Goal: Information Seeking & Learning: Learn about a topic

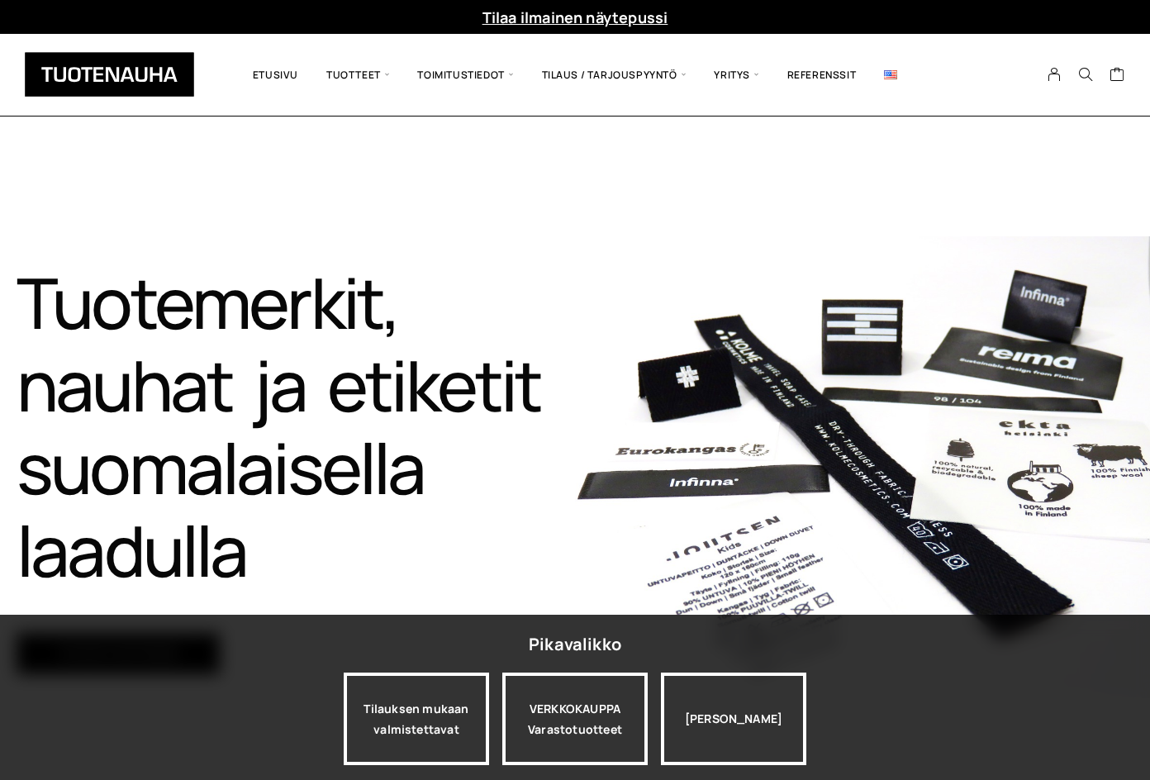
click at [888, 67] on link at bounding box center [890, 74] width 41 height 57
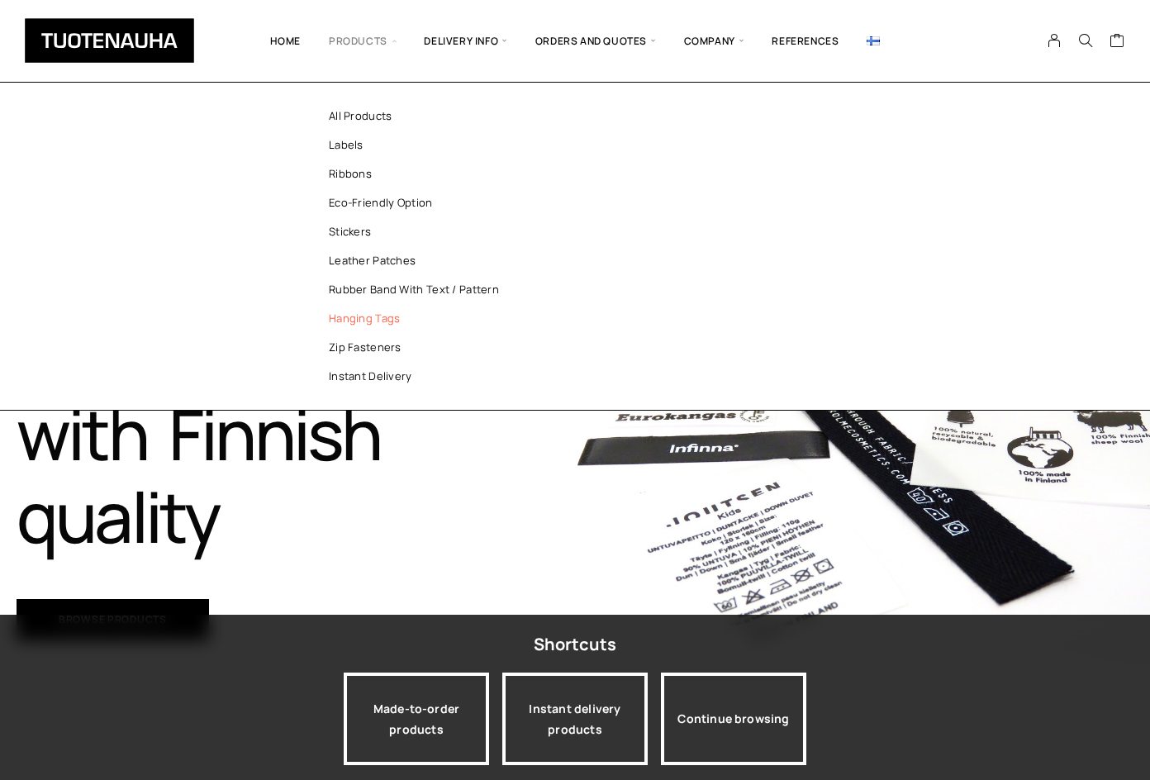
click at [352, 311] on link "Hanging tags" at bounding box center [422, 318] width 240 height 29
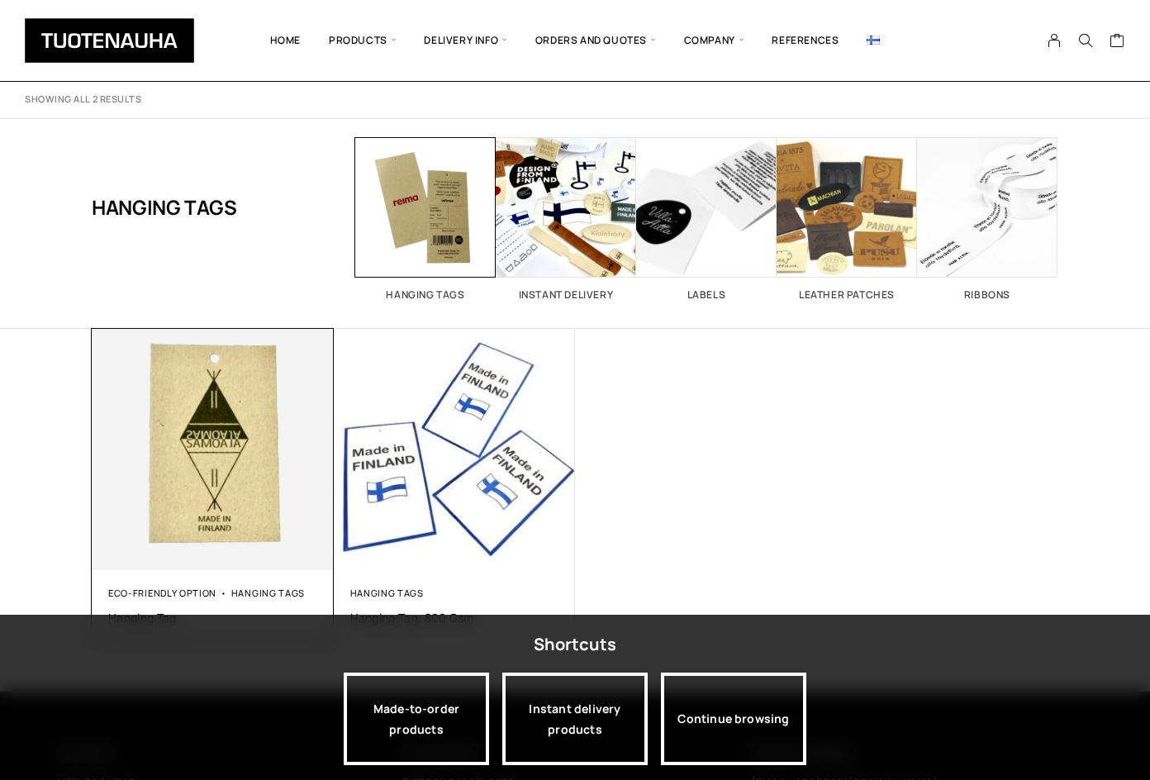
click at [160, 449] on img at bounding box center [213, 449] width 254 height 254
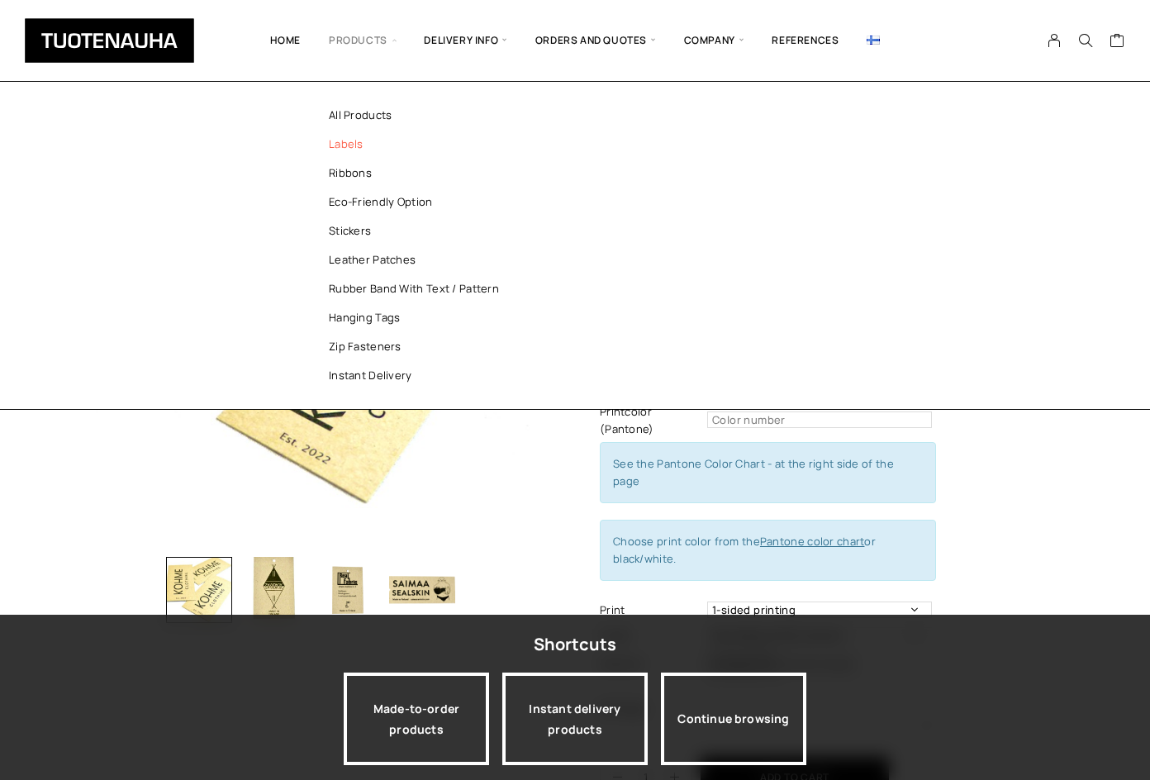
click at [362, 151] on link "Labels" at bounding box center [422, 144] width 240 height 29
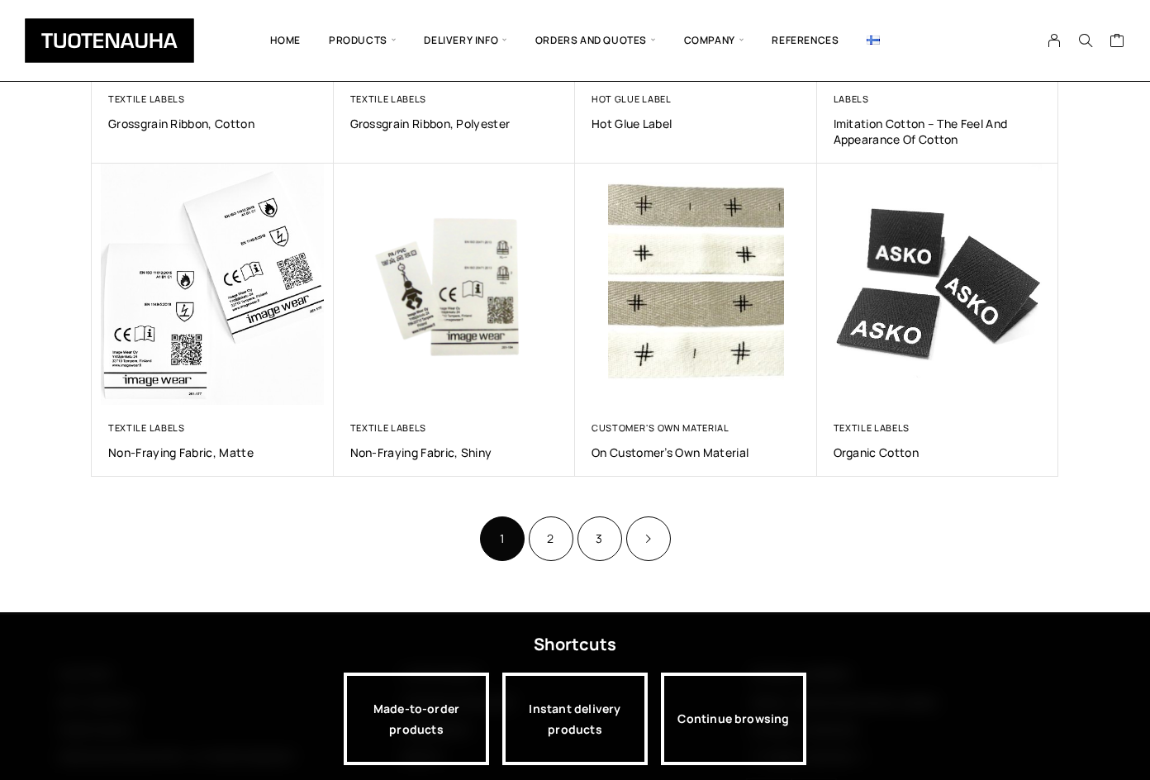
scroll to position [984, 0]
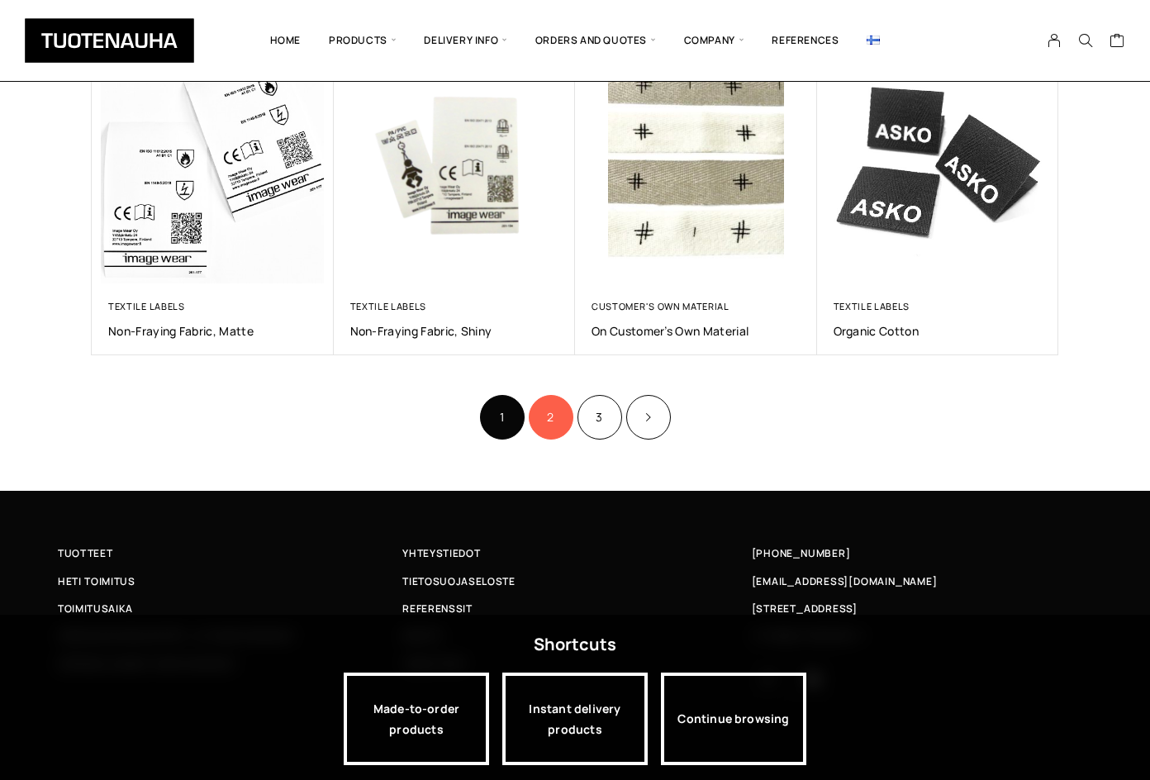
click at [568, 418] on link "2" at bounding box center [551, 417] width 45 height 45
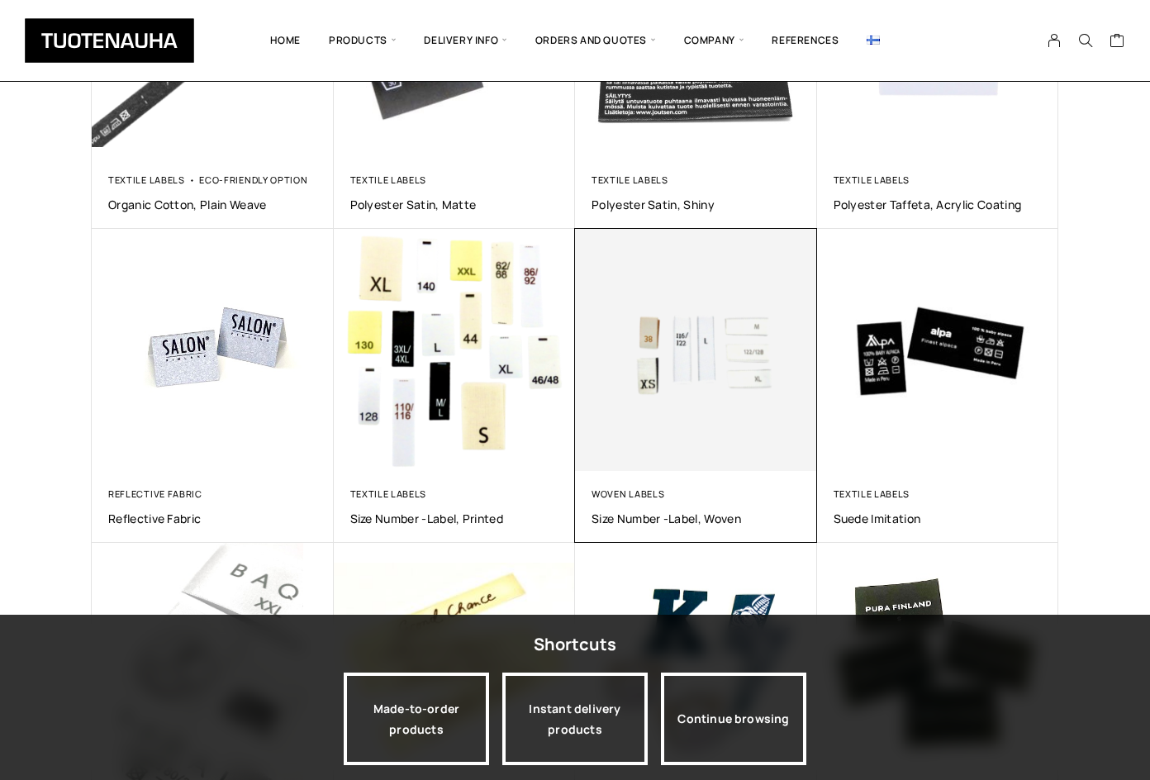
scroll to position [826, 0]
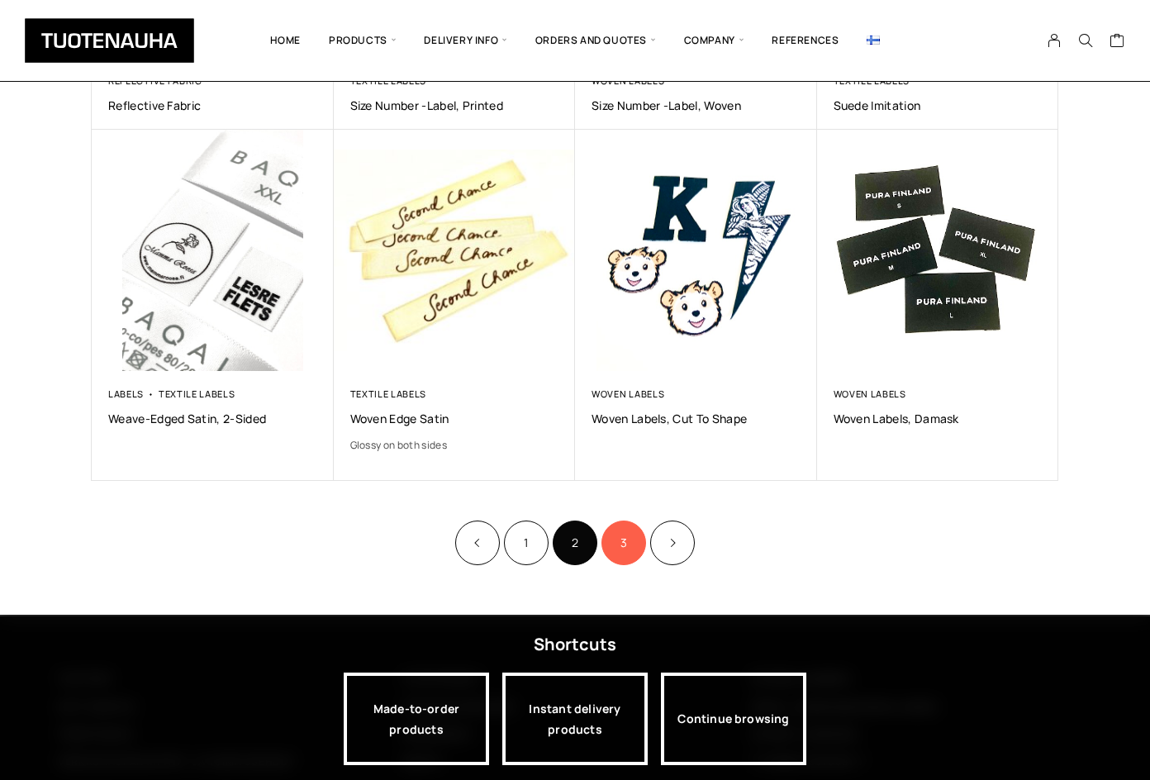
click at [611, 536] on link "3" at bounding box center [624, 543] width 45 height 45
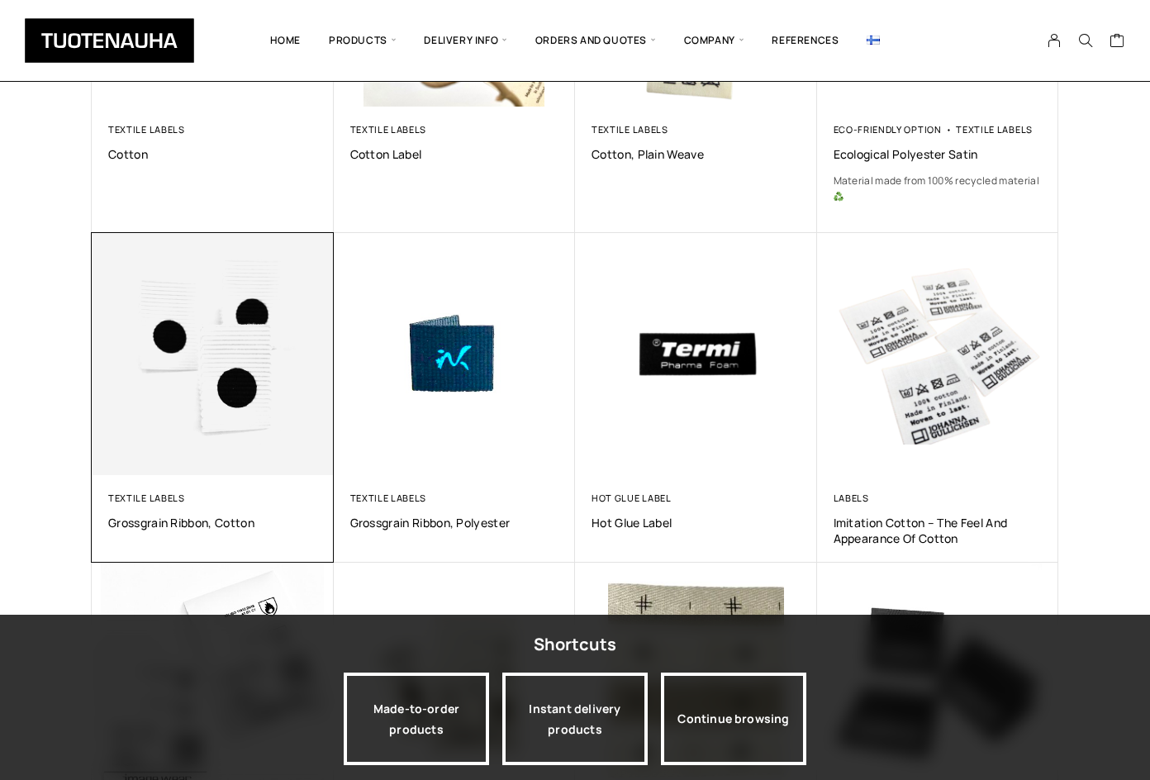
scroll to position [158, 0]
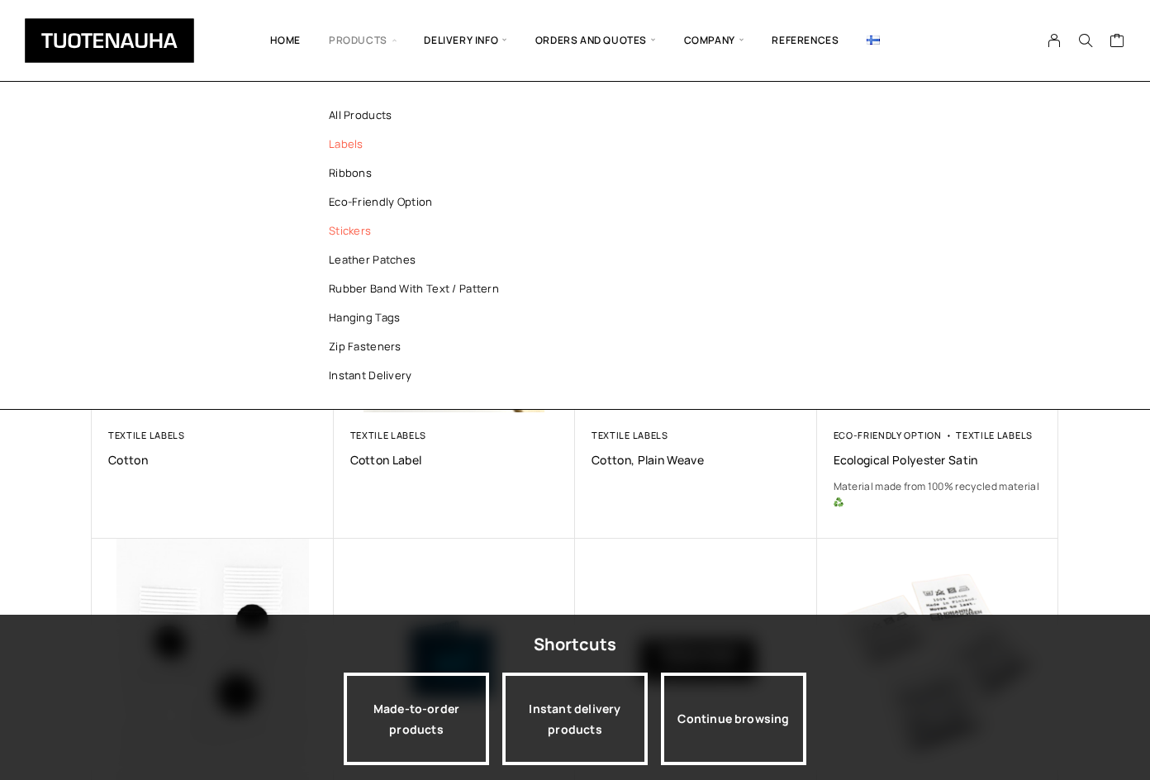
click at [336, 235] on link "Stickers" at bounding box center [422, 231] width 240 height 29
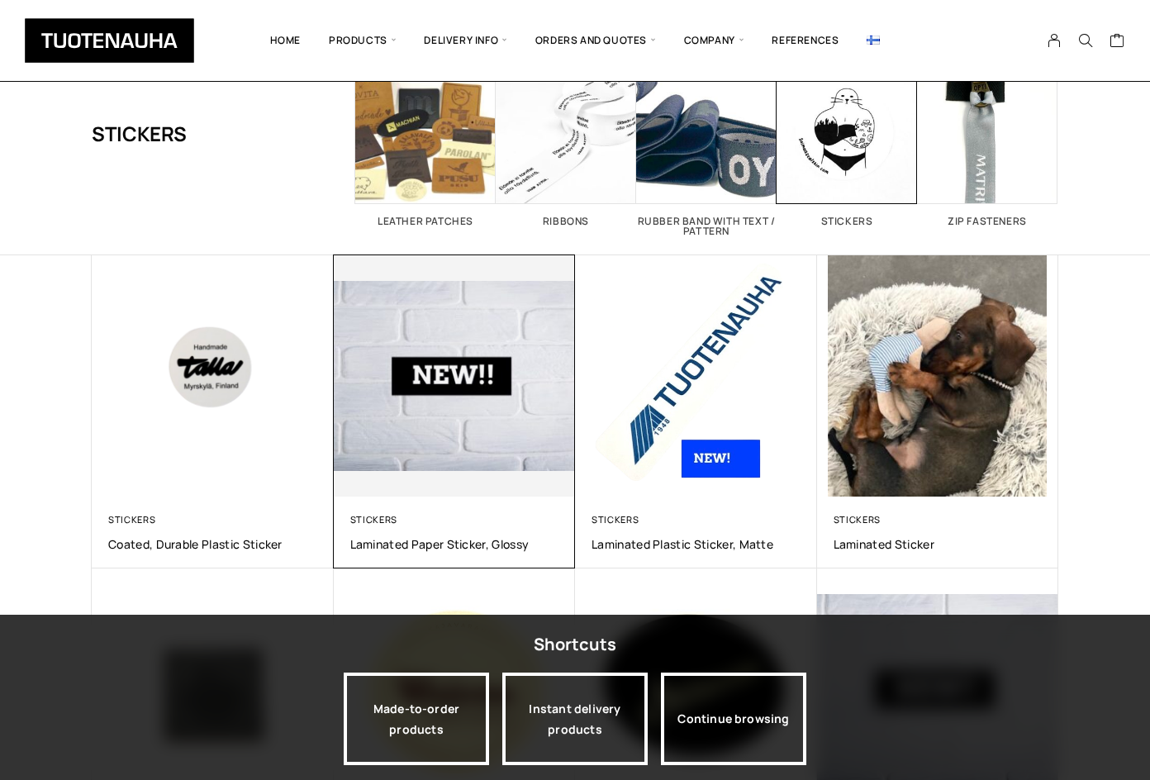
scroll to position [165, 0]
